Goal: Task Accomplishment & Management: Use online tool/utility

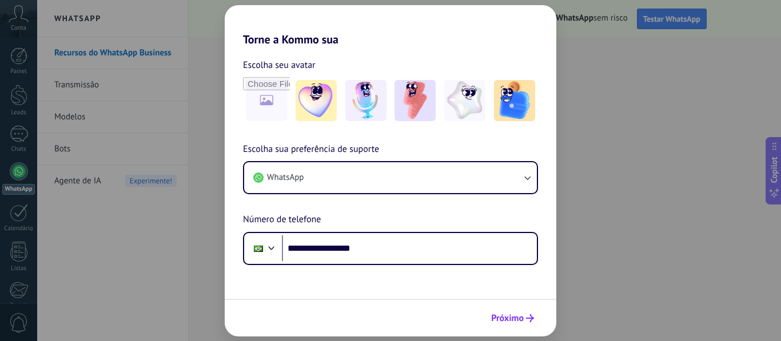
type input "**********"
click at [512, 318] on span "Próximo" at bounding box center [507, 318] width 33 height 8
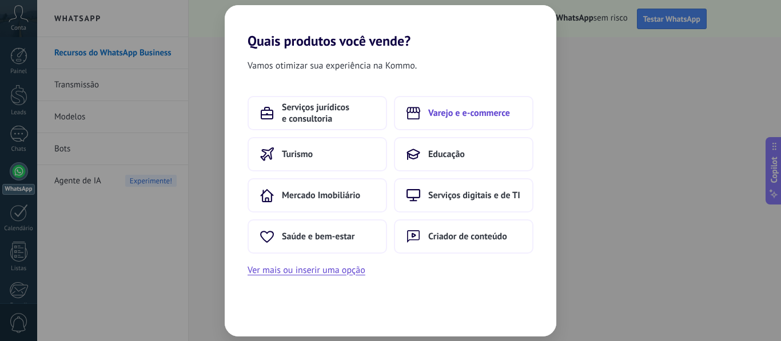
click at [494, 119] on button "Varejo e e-commerce" at bounding box center [463, 113] width 139 height 34
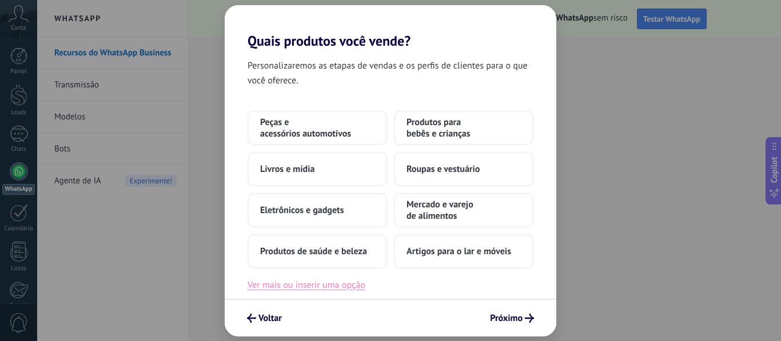
click at [333, 288] on button "Ver mais ou inserir uma opção" at bounding box center [307, 285] width 118 height 15
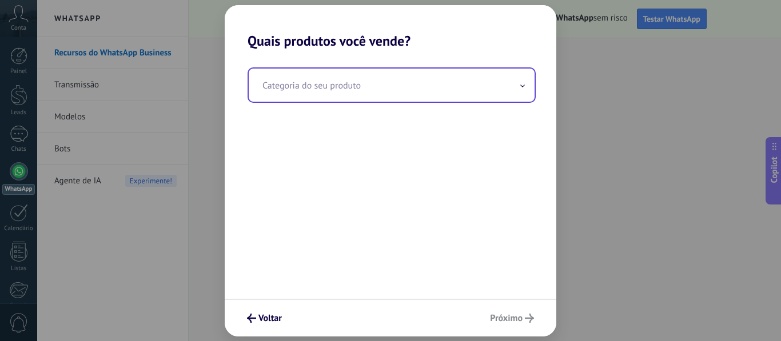
click at [342, 89] on input "text" at bounding box center [392, 85] width 286 height 33
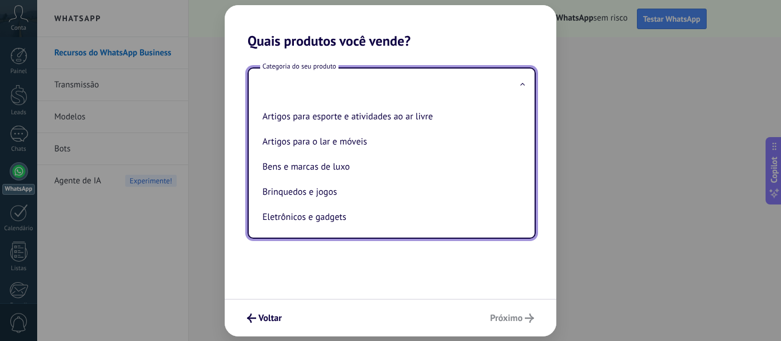
type input "*"
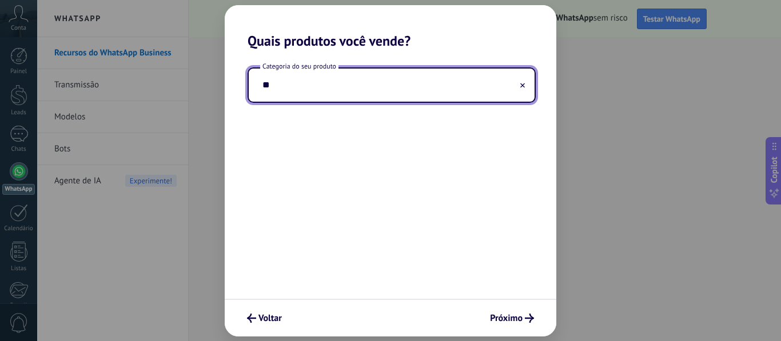
type input "*"
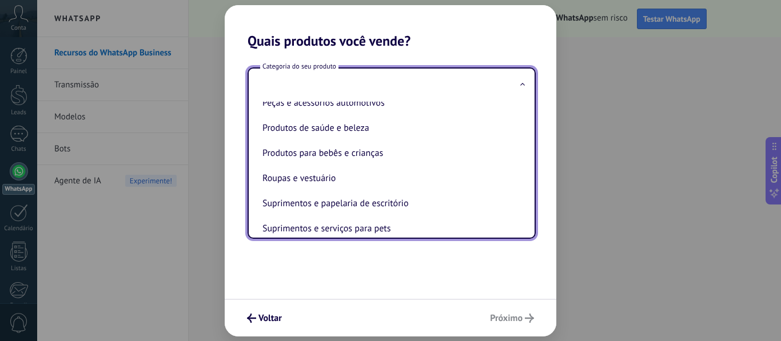
scroll to position [253, 0]
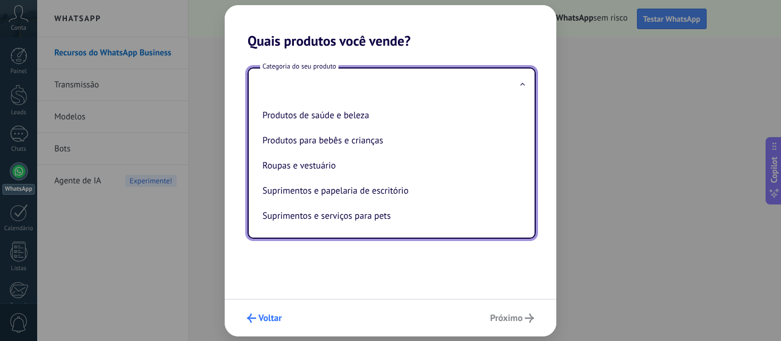
click at [262, 321] on span "Voltar" at bounding box center [269, 318] width 23 height 8
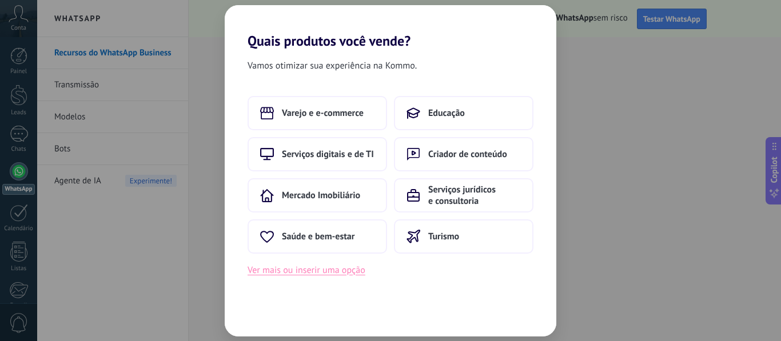
click at [300, 271] on button "Ver mais ou inserir uma opção" at bounding box center [307, 270] width 118 height 15
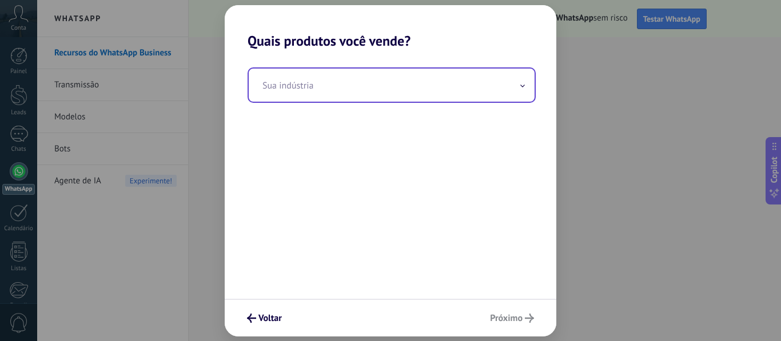
click at [345, 95] on input "text" at bounding box center [392, 85] width 286 height 33
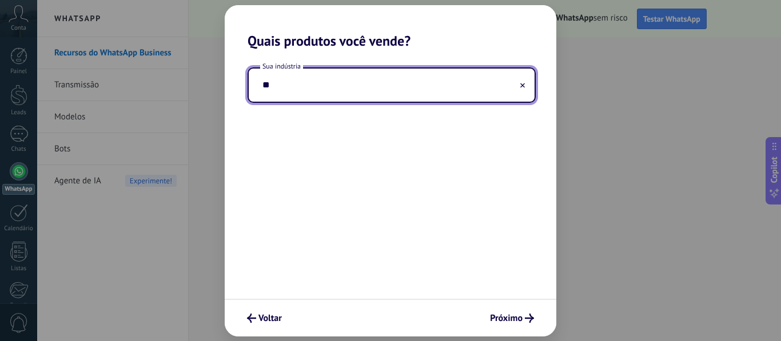
type input "*"
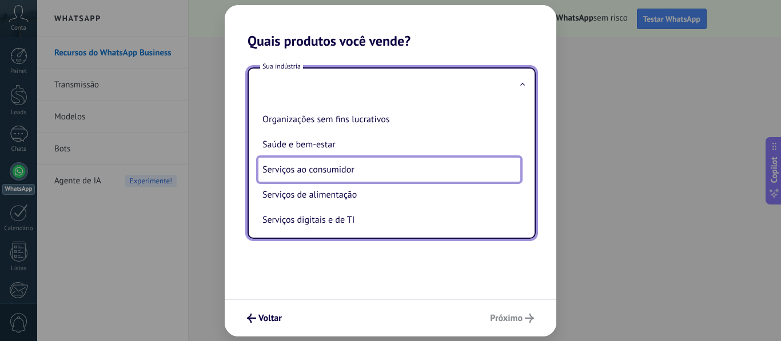
scroll to position [198, 0]
type input "**********"
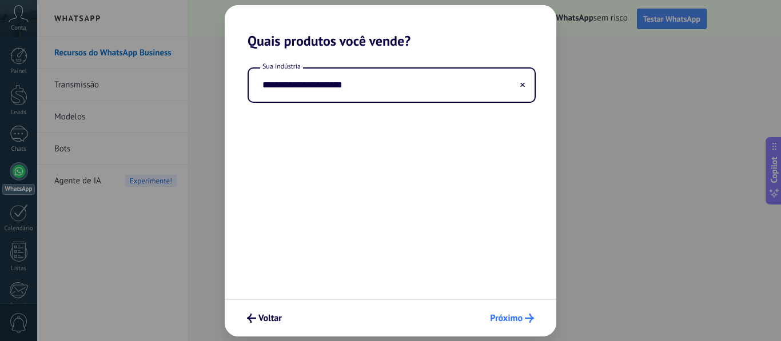
click at [500, 322] on span "Próximo" at bounding box center [506, 318] width 33 height 8
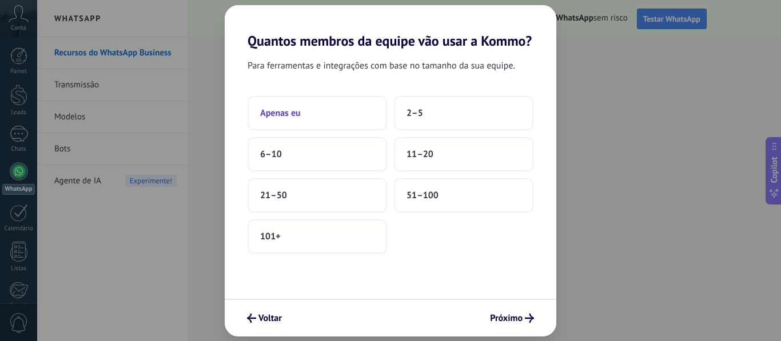
click at [343, 110] on button "Apenas eu" at bounding box center [317, 113] width 139 height 34
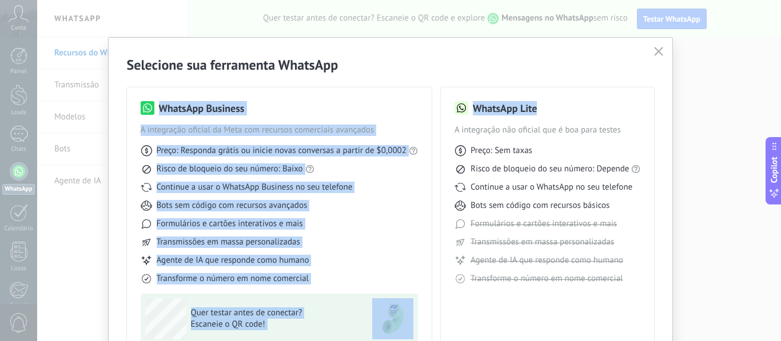
drag, startPoint x: 774, startPoint y: 67, endPoint x: 776, endPoint y: 85, distance: 17.8
click at [776, 85] on div "Selecione sua ferramenta WhatsApp WhatsApp Business A integração oficial da Met…" at bounding box center [390, 170] width 781 height 341
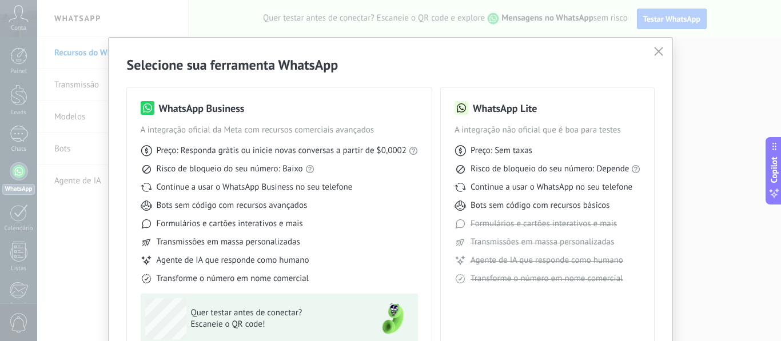
click at [659, 139] on div "Selecione sua ferramenta WhatsApp WhatsApp Business A integração oficial da Met…" at bounding box center [391, 224] width 564 height 373
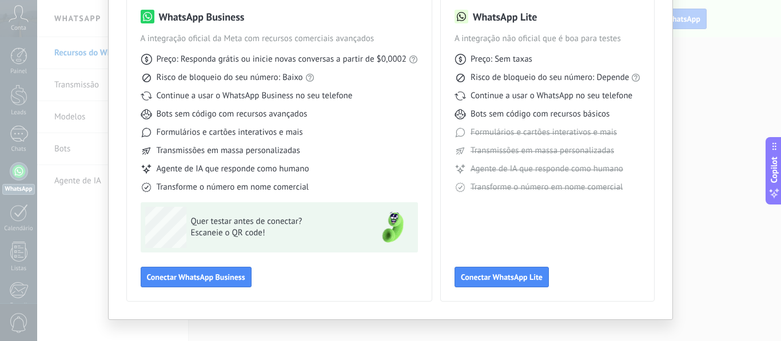
scroll to position [107, 0]
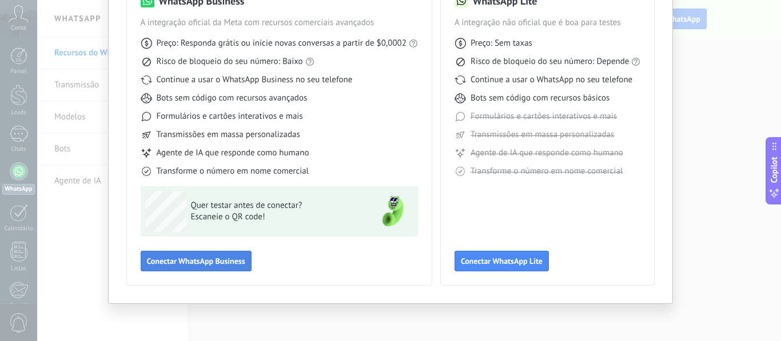
click at [217, 262] on span "Conectar WhatsApp Business" at bounding box center [196, 261] width 98 height 8
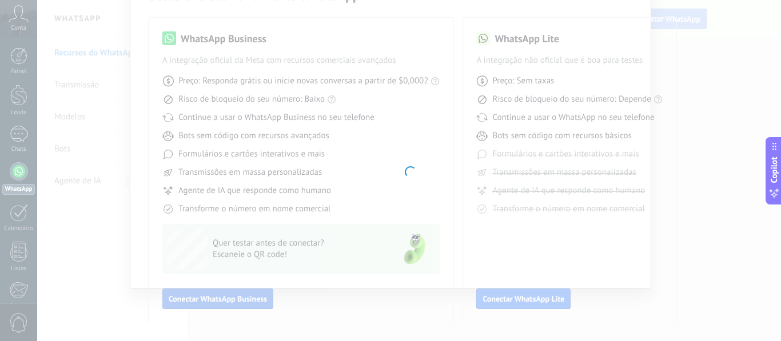
scroll to position [70, 0]
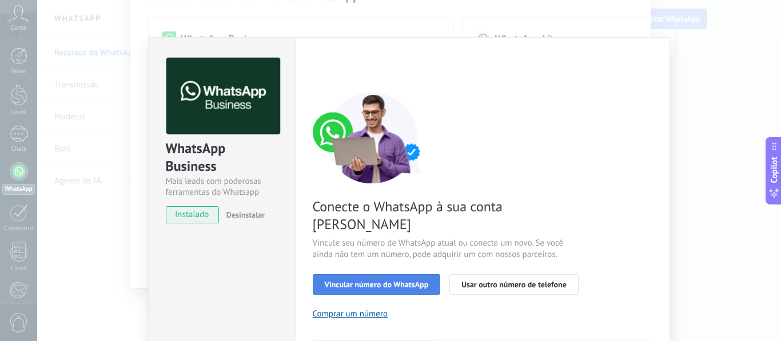
click at [396, 281] on span "Vincular número do WhatsApp" at bounding box center [377, 285] width 104 height 8
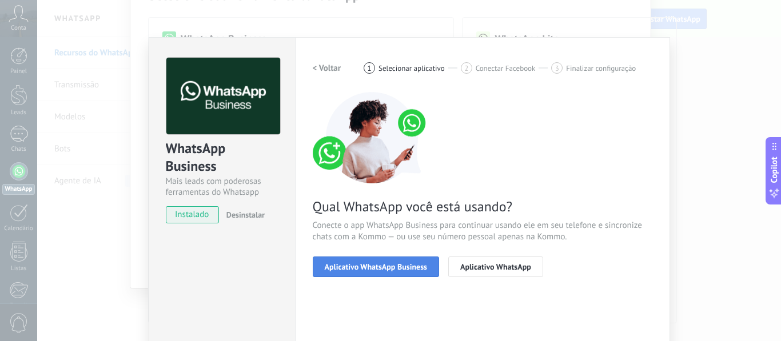
click at [414, 272] on button "Aplicativo WhatsApp Business" at bounding box center [376, 267] width 126 height 21
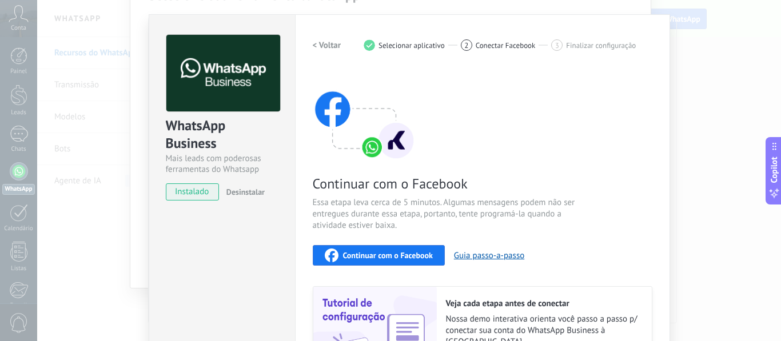
scroll to position [46, 0]
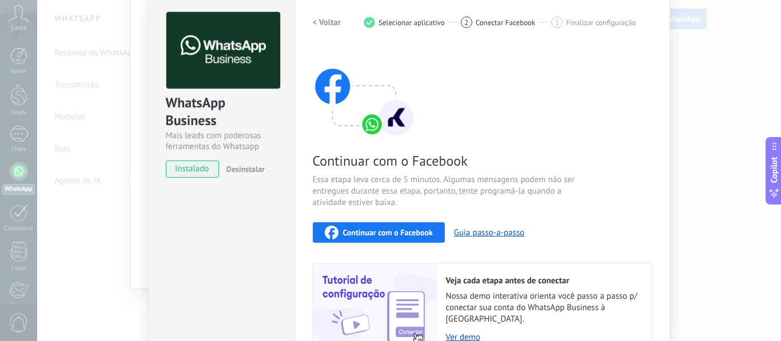
click at [401, 234] on span "Continuar com o Facebook" at bounding box center [388, 233] width 90 height 8
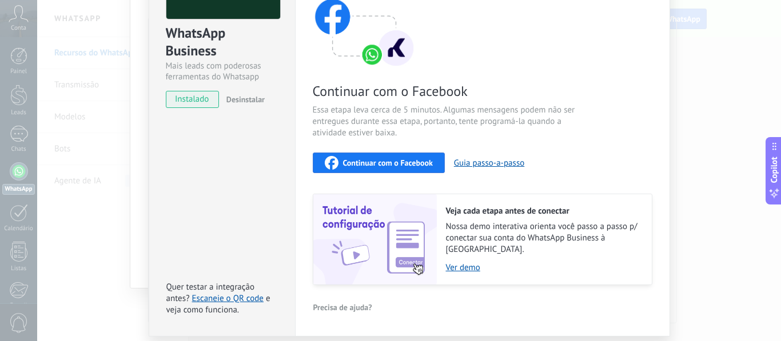
scroll to position [0, 0]
